Goal: Task Accomplishment & Management: Complete application form

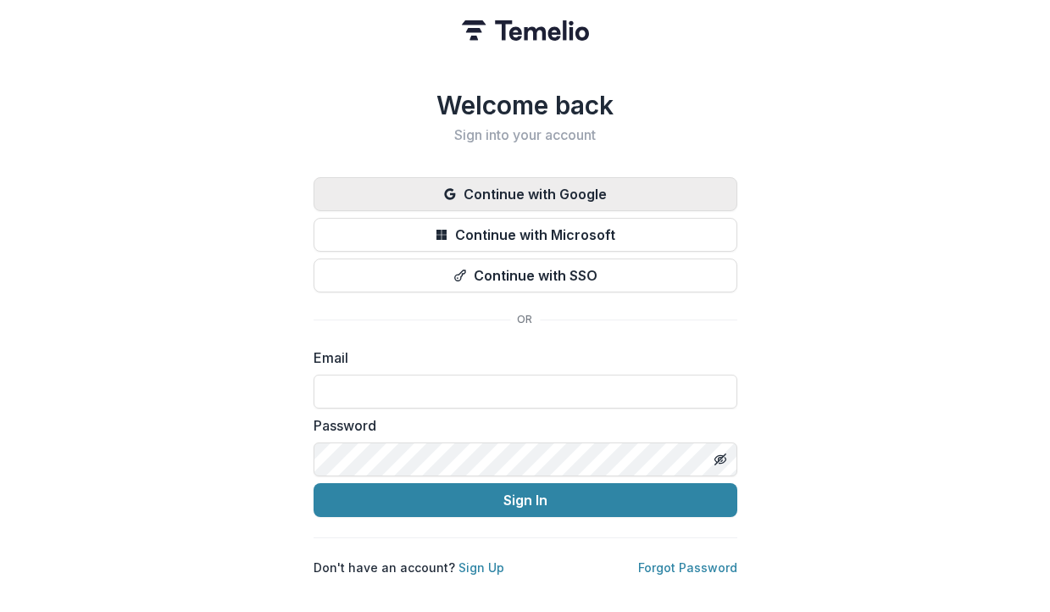
click at [452, 188] on icon "button" at bounding box center [449, 193] width 11 height 11
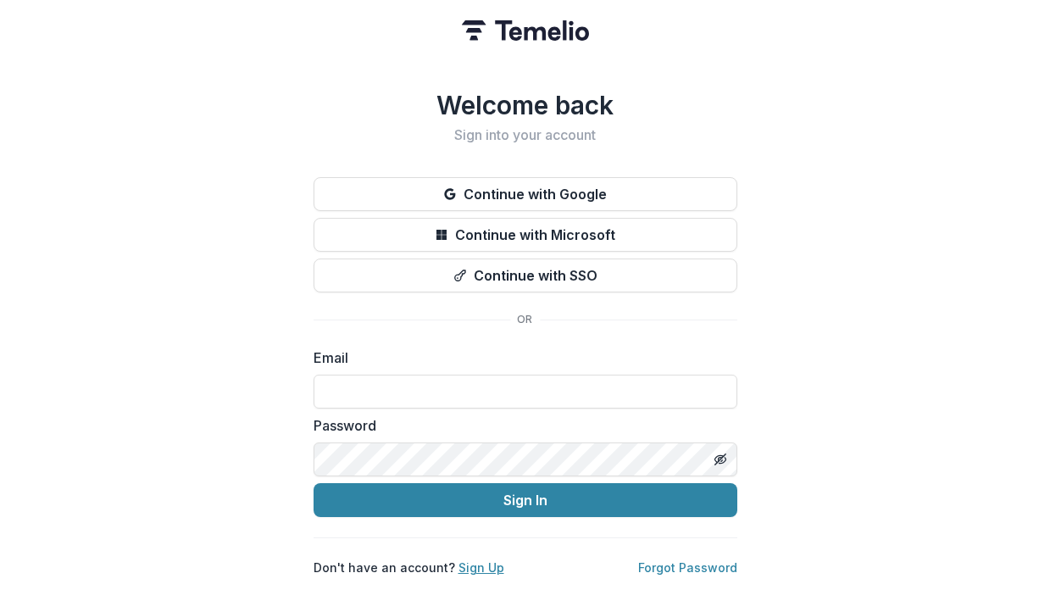
click at [470, 563] on link "Sign Up" at bounding box center [481, 567] width 46 height 14
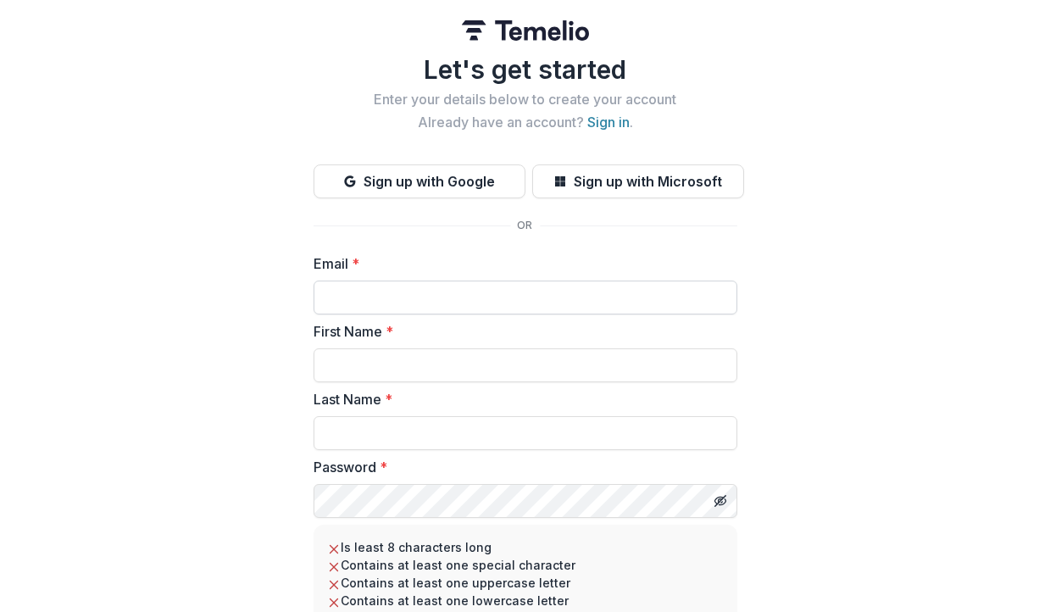
click at [336, 298] on input "Email *" at bounding box center [525, 297] width 424 height 34
type input "**********"
click at [365, 370] on input "First Name *" at bounding box center [525, 365] width 424 height 34
type input "********"
click at [369, 435] on input "Last Name *" at bounding box center [525, 433] width 424 height 34
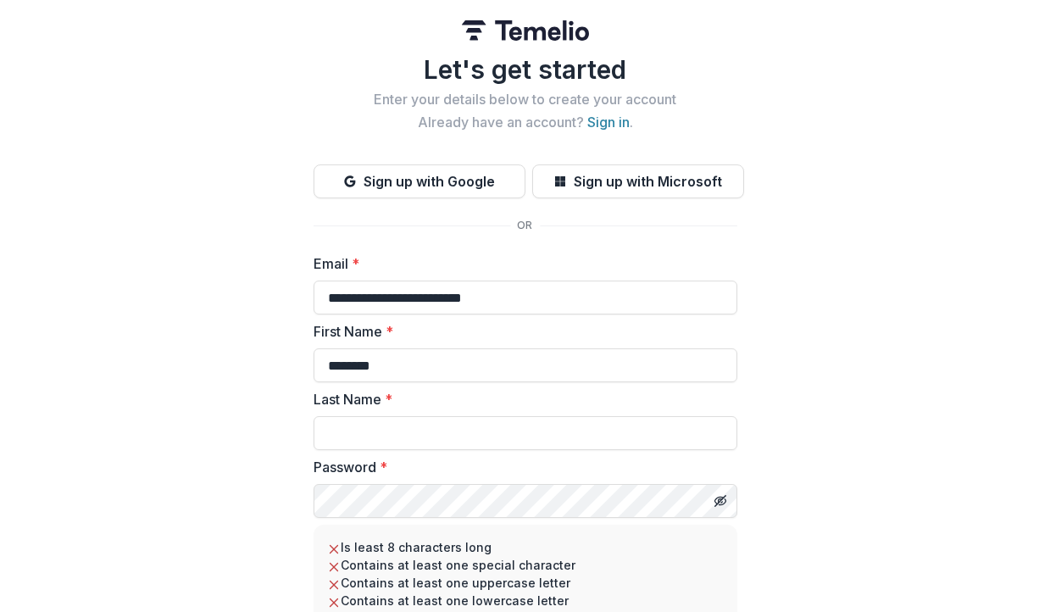
type input "*******"
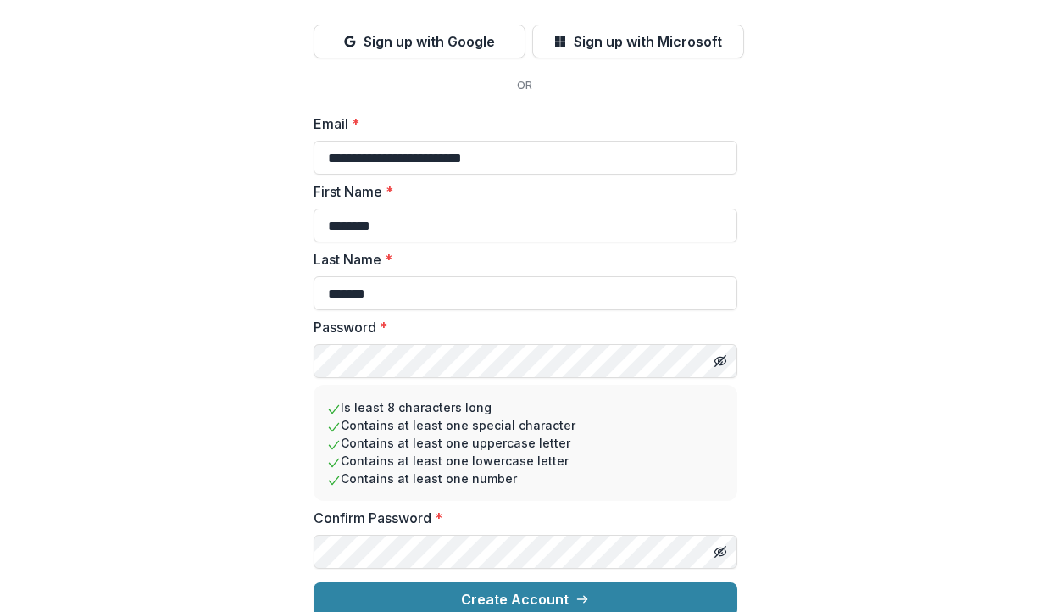
scroll to position [158, 0]
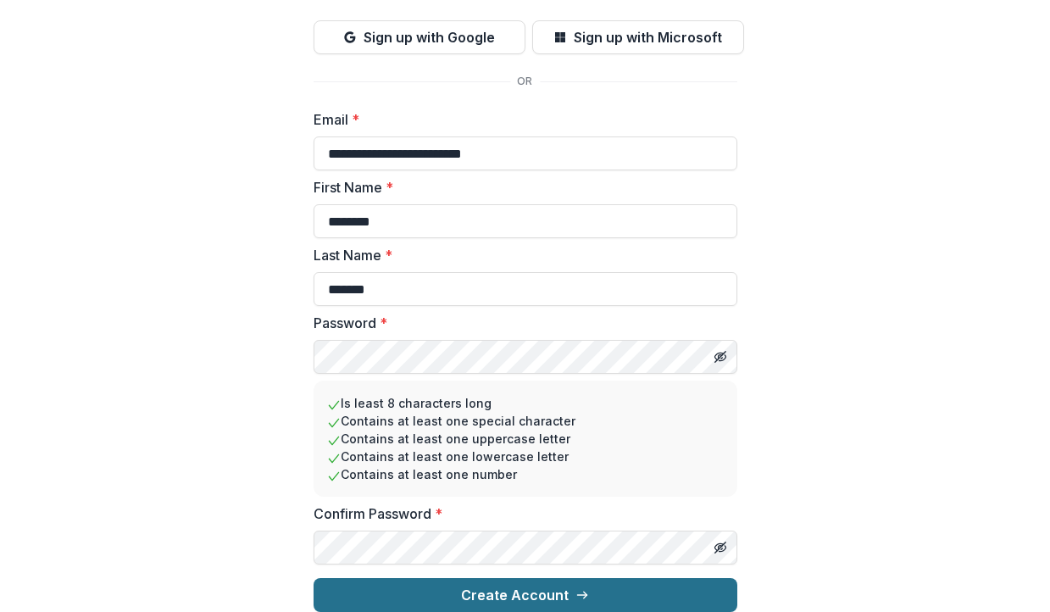
click at [448, 583] on button "Create Account" at bounding box center [525, 595] width 424 height 34
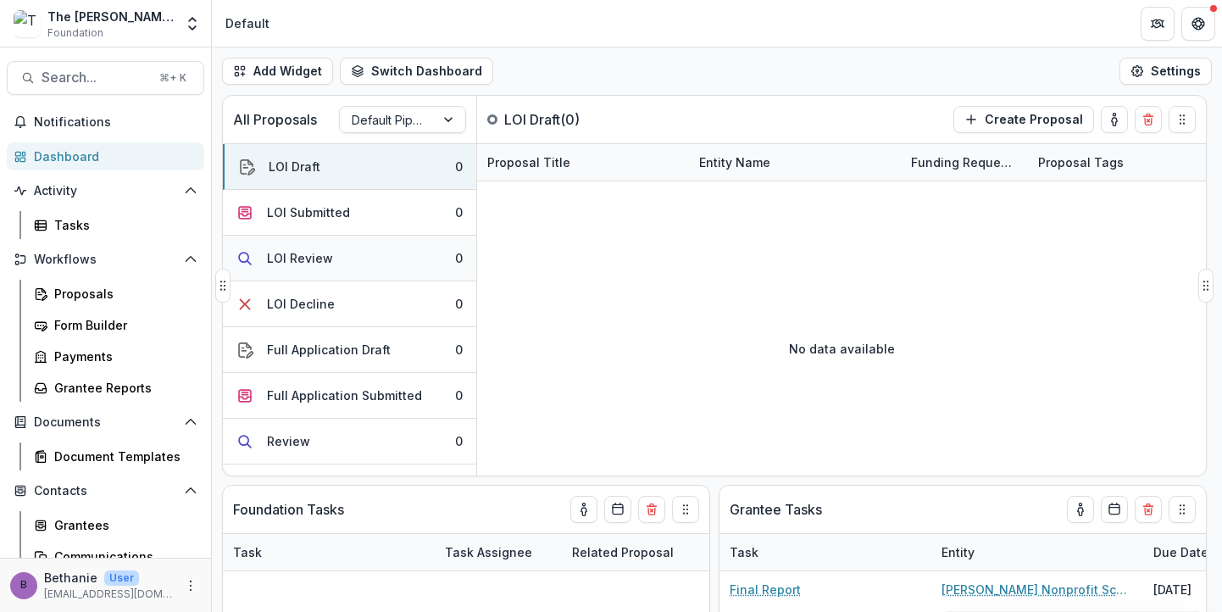
click at [312, 255] on div "LOI Review" at bounding box center [300, 258] width 66 height 18
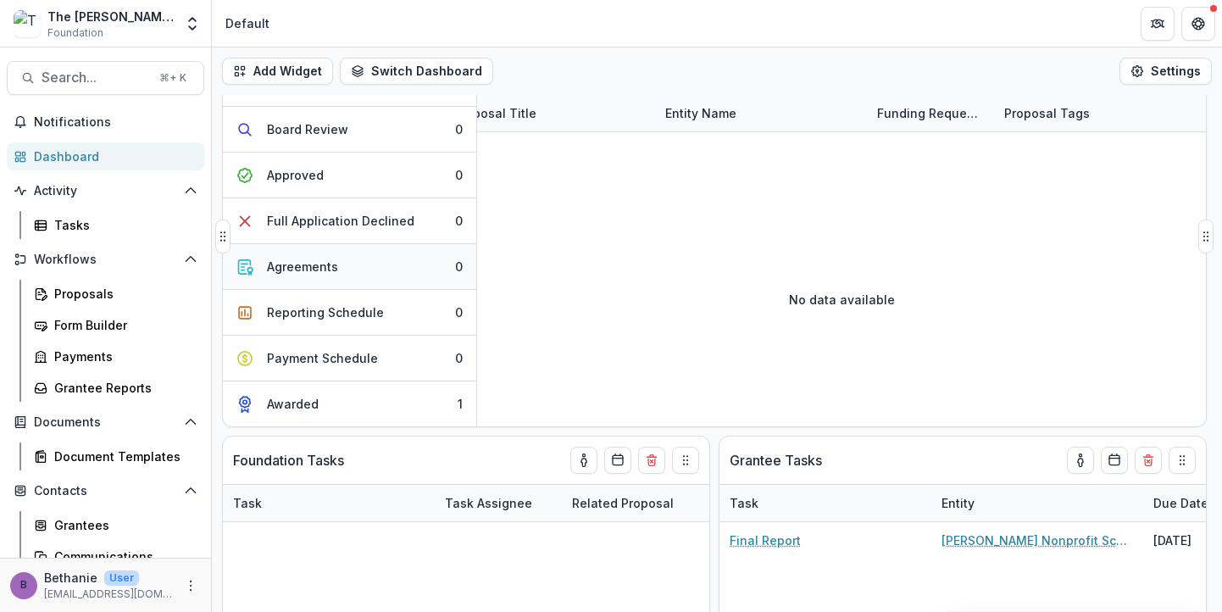
scroll to position [67, 0]
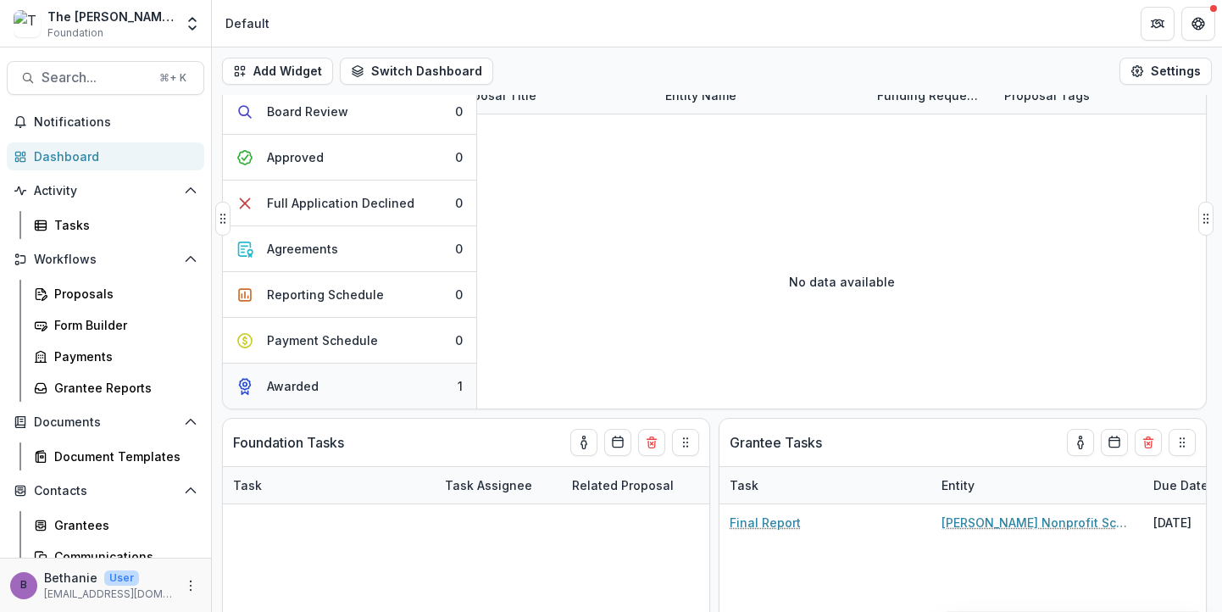
click at [308, 379] on div "Awarded" at bounding box center [293, 386] width 52 height 18
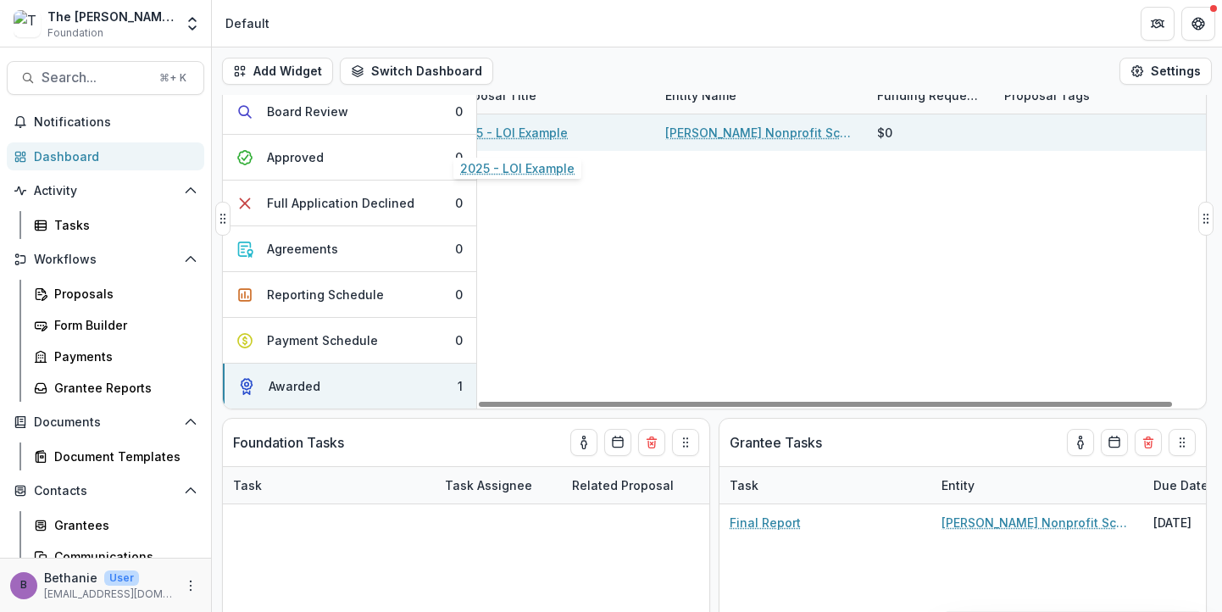
click at [528, 130] on link "2025 - LOI Example" at bounding box center [510, 133] width 114 height 18
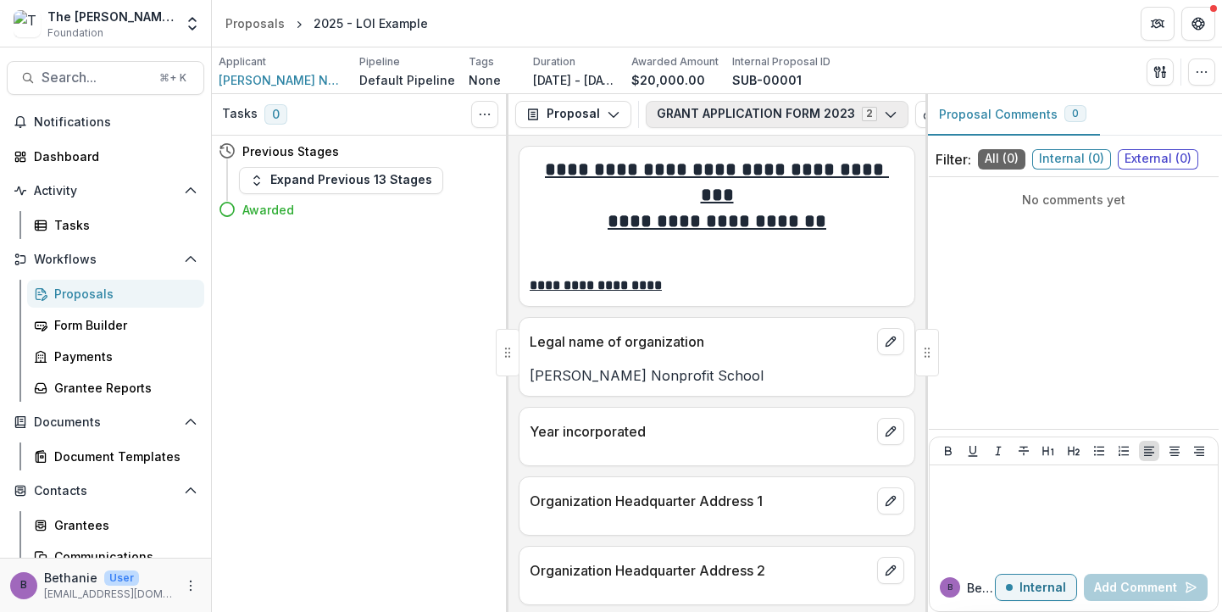
click at [748, 114] on button "GRANT APPLICATION FORM 2023 2" at bounding box center [777, 114] width 263 height 27
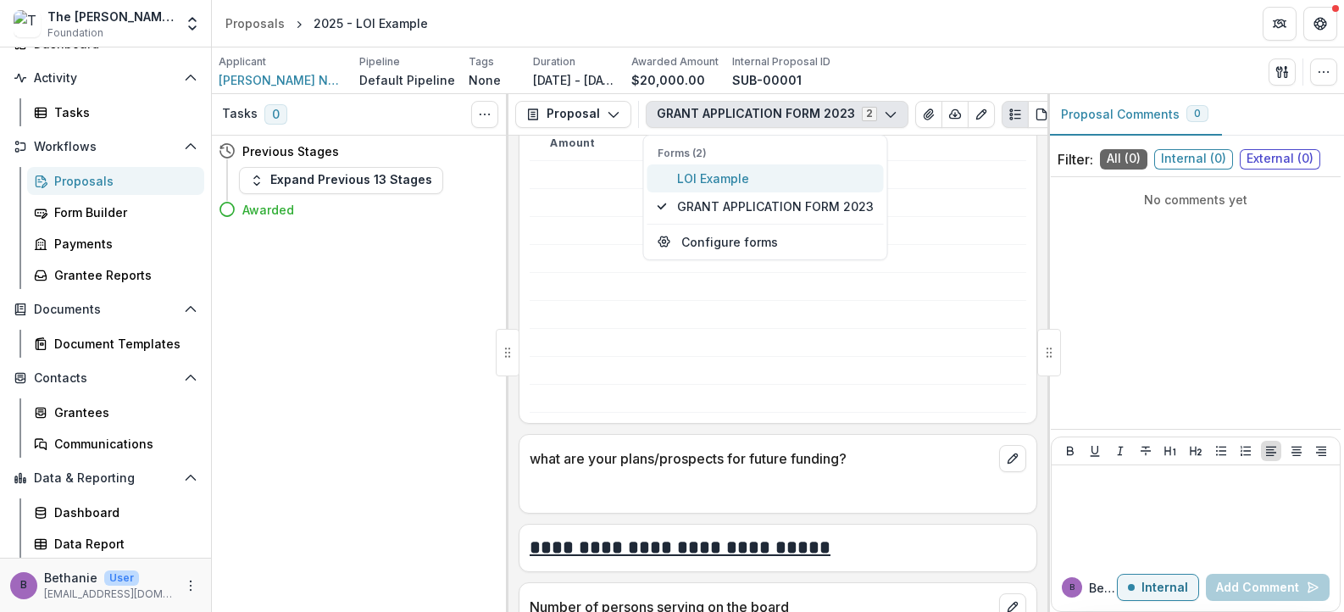
scroll to position [3124, 0]
